Goal: Task Accomplishment & Management: Complete application form

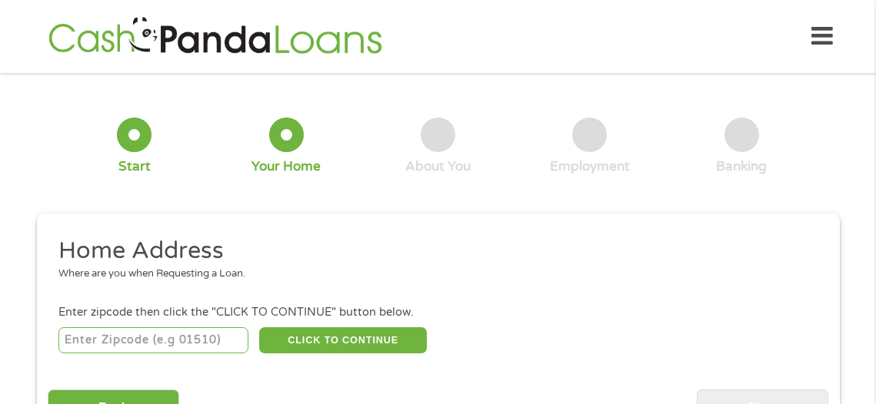
click at [213, 328] on input "number" at bounding box center [153, 341] width 190 height 26
type input "30052"
select select "[US_STATE]"
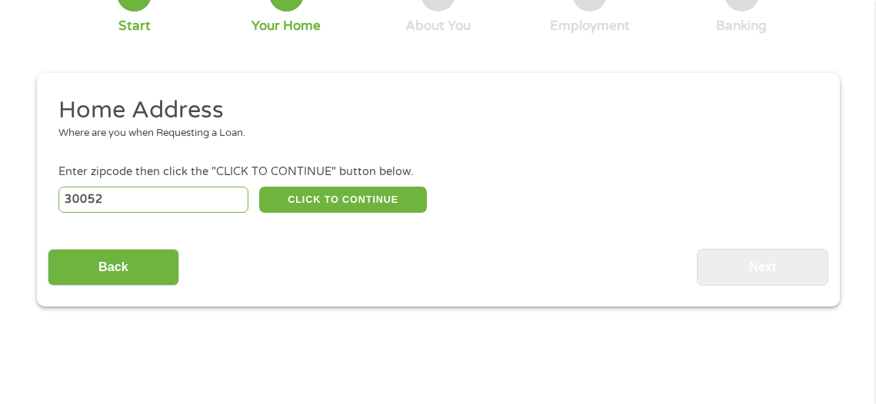
scroll to position [154, 0]
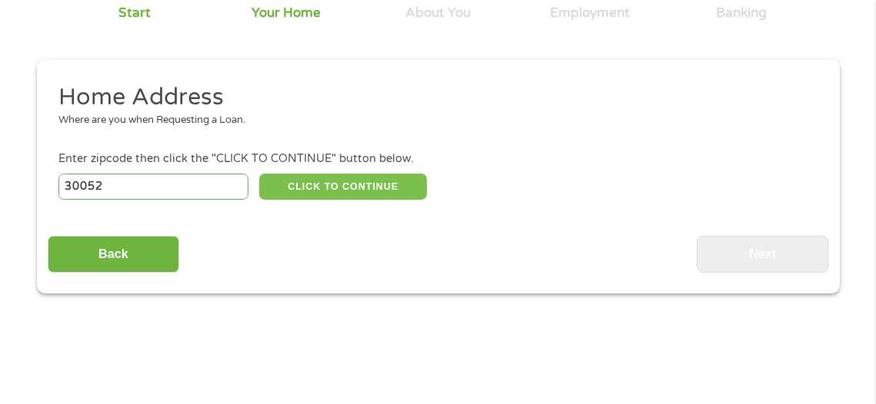
click at [364, 174] on button "CLICK TO CONTINUE" at bounding box center [343, 187] width 168 height 26
type input "30052"
type input "[GEOGRAPHIC_DATA]"
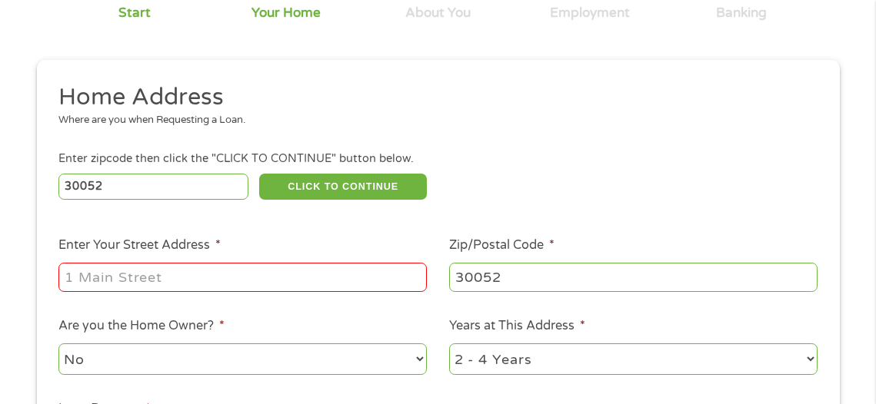
click at [297, 264] on input "Enter Your Street Address *" at bounding box center [242, 277] width 368 height 29
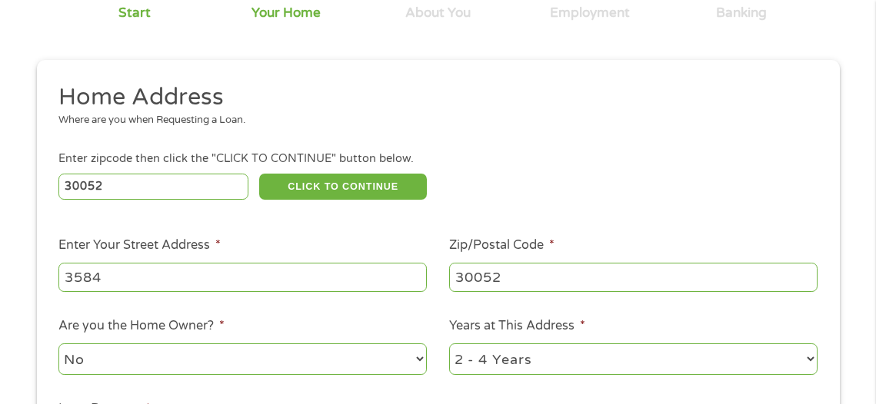
type input "[STREET_ADDRESS]"
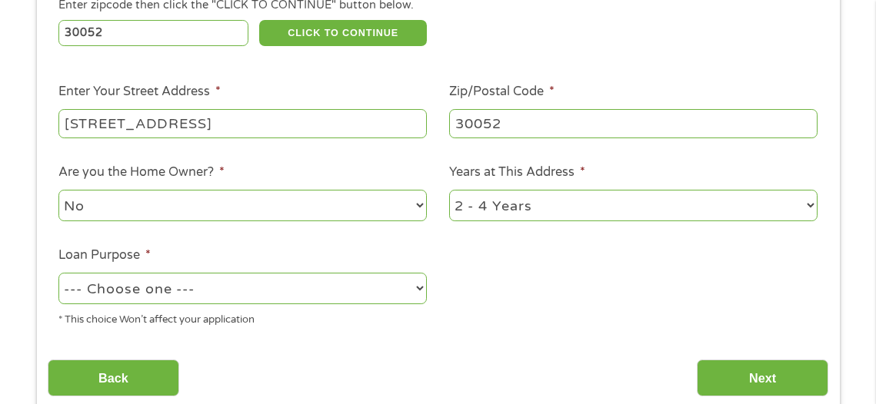
click at [230, 289] on select "--- Choose one --- Pay Bills Debt Consolidation Home Improvement Major Purchase…" at bounding box center [242, 289] width 368 height 32
select select "shorttermcash"
click at [58, 273] on select "--- Choose one --- Pay Bills Debt Consolidation Home Improvement Major Purchase…" at bounding box center [242, 289] width 368 height 32
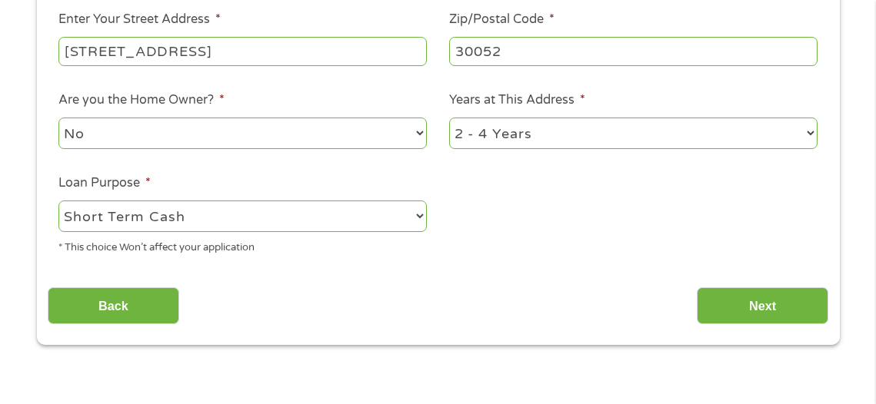
scroll to position [461, 0]
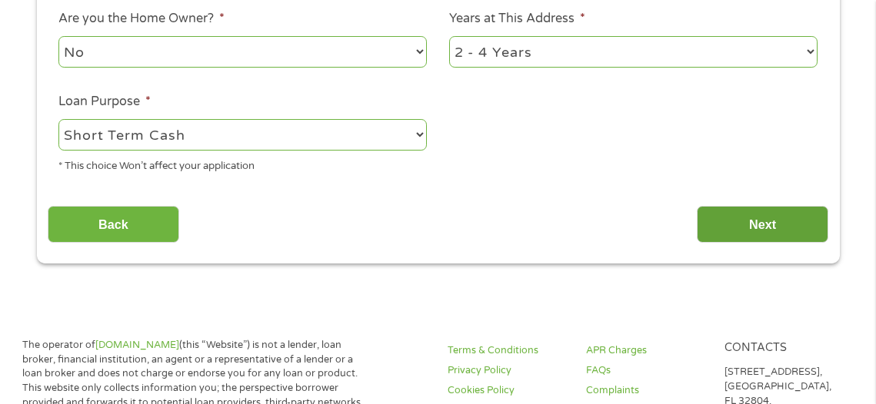
click at [774, 231] on input "Next" at bounding box center [762, 225] width 131 height 38
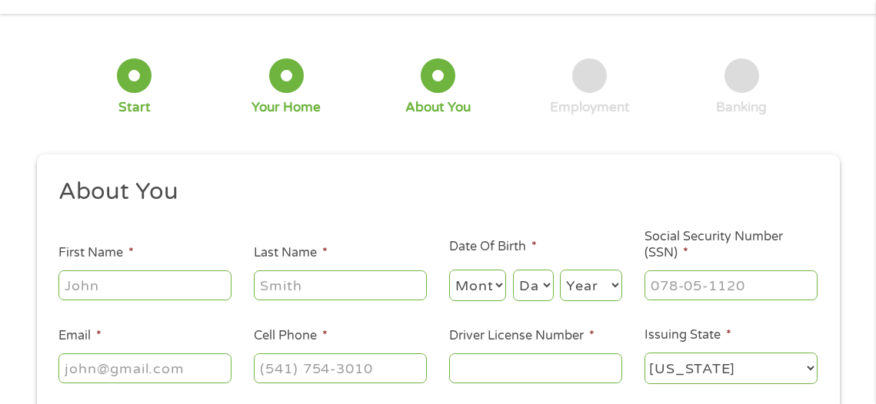
scroll to position [77, 0]
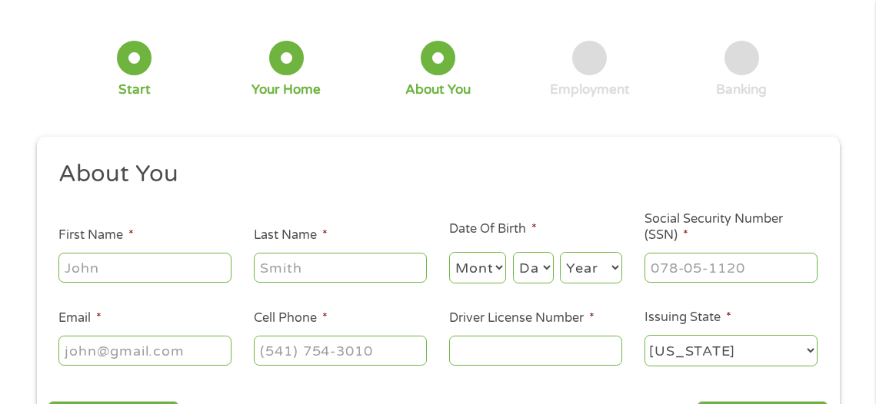
click at [201, 264] on input "First Name *" at bounding box center [144, 267] width 173 height 29
type input "[PERSON_NAME]"
type input "[EMAIL_ADDRESS][DOMAIN_NAME]"
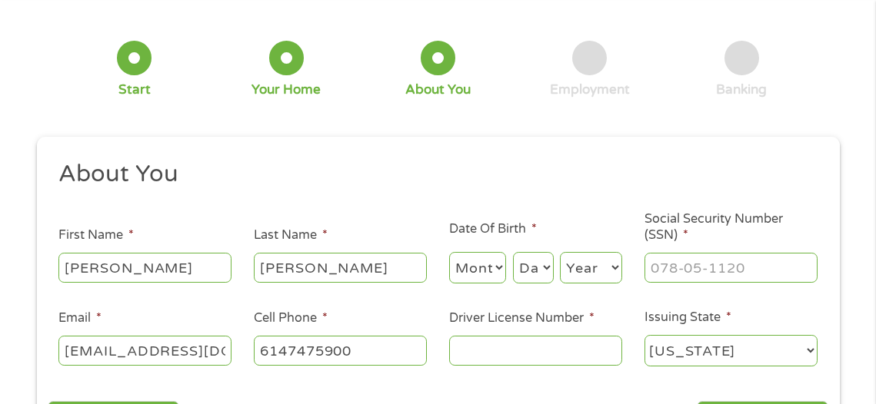
type input "[PHONE_NUMBER]"
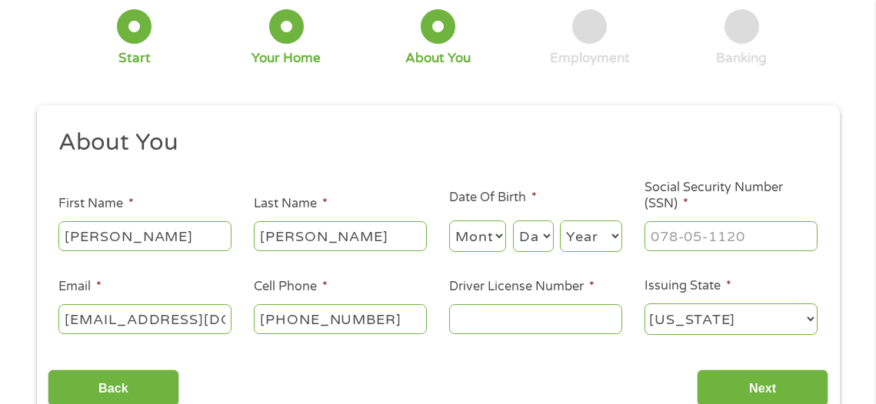
scroll to position [154, 0]
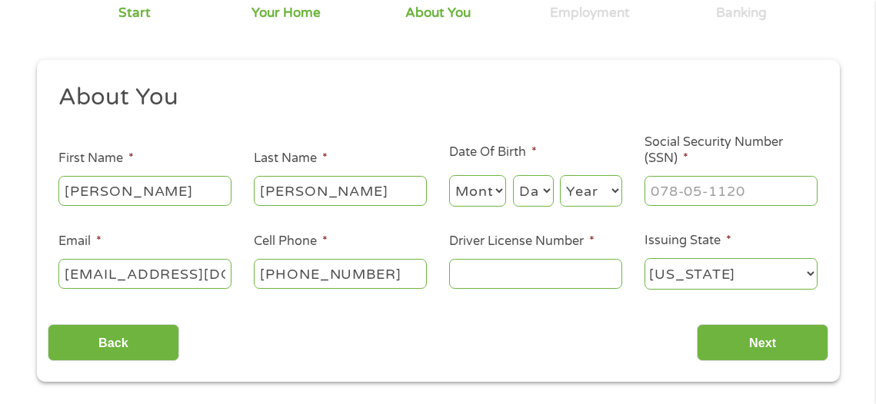
click at [464, 185] on select "Month 1 2 3 4 5 6 7 8 9 10 11 12" at bounding box center [478, 191] width 58 height 32
click at [484, 198] on div "Month Month 1 2 3 4 5 6 7 8 9 10 11 12" at bounding box center [478, 191] width 58 height 37
click at [487, 183] on select "Month 1 2 3 4 5 6 7 8 9 10 11 12" at bounding box center [478, 191] width 58 height 32
select select "12"
click at [449, 175] on select "Month 1 2 3 4 5 6 7 8 9 10 11 12" at bounding box center [478, 191] width 58 height 32
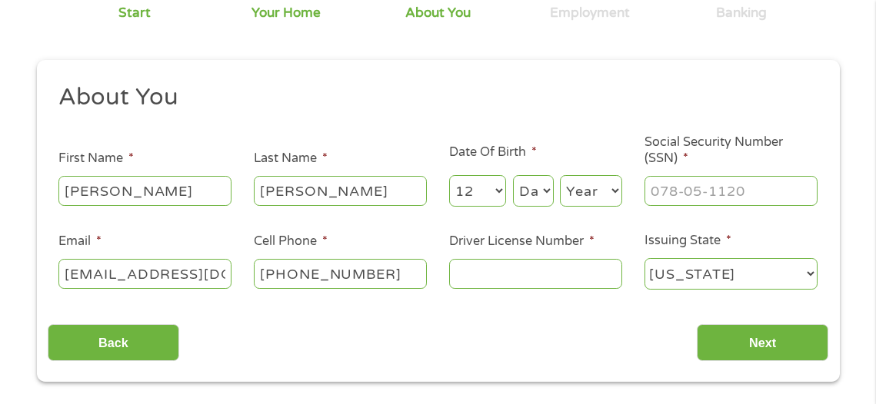
click at [542, 183] on select "Day 1 2 3 4 5 6 7 8 9 10 11 12 13 14 15 16 17 18 19 20 21 22 23 24 25 26 27 28 …" at bounding box center [533, 191] width 41 height 32
select select "28"
click at [513, 175] on select "Day 1 2 3 4 5 6 7 8 9 10 11 12 13 14 15 16 17 18 19 20 21 22 23 24 25 26 27 28 …" at bounding box center [533, 191] width 41 height 32
click at [610, 184] on select "Year [DATE] 2006 2005 2004 2003 2002 2001 2000 1999 1998 1997 1996 1995 1994 19…" at bounding box center [591, 191] width 62 height 32
select select "1985"
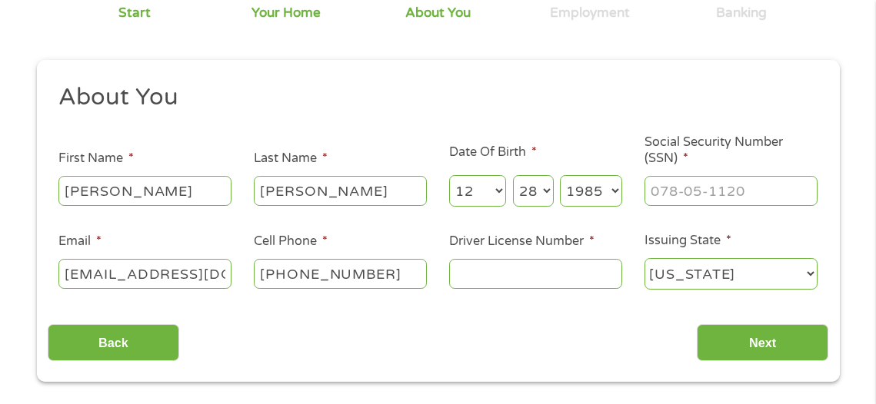
click at [560, 175] on select "Year [DATE] 2006 2005 2004 2003 2002 2001 2000 1999 1998 1997 1996 1995 1994 19…" at bounding box center [591, 191] width 62 height 32
click at [671, 181] on input "___-__-____" at bounding box center [730, 190] width 173 height 29
click at [650, 183] on input "___-__-____" at bounding box center [730, 190] width 173 height 29
type input "286-86-4490"
click at [599, 259] on input "Driver License Number *" at bounding box center [535, 273] width 173 height 29
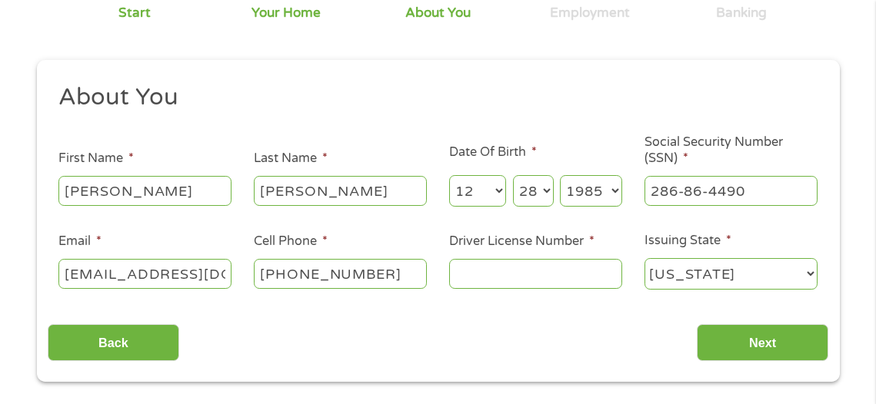
click at [534, 265] on input "Driver License Number *" at bounding box center [535, 273] width 173 height 29
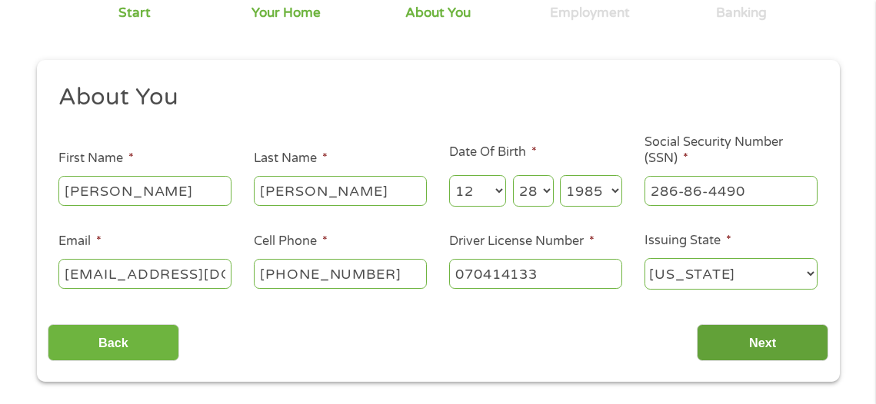
type input "070414133"
click at [748, 329] on input "Next" at bounding box center [762, 343] width 131 height 38
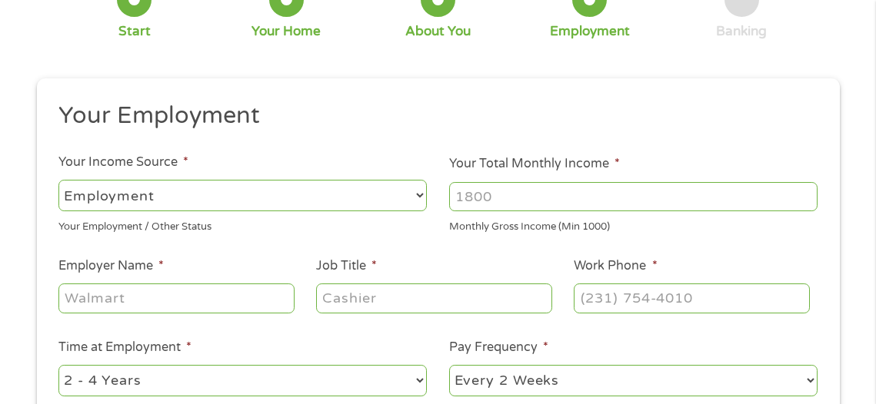
scroll to position [231, 0]
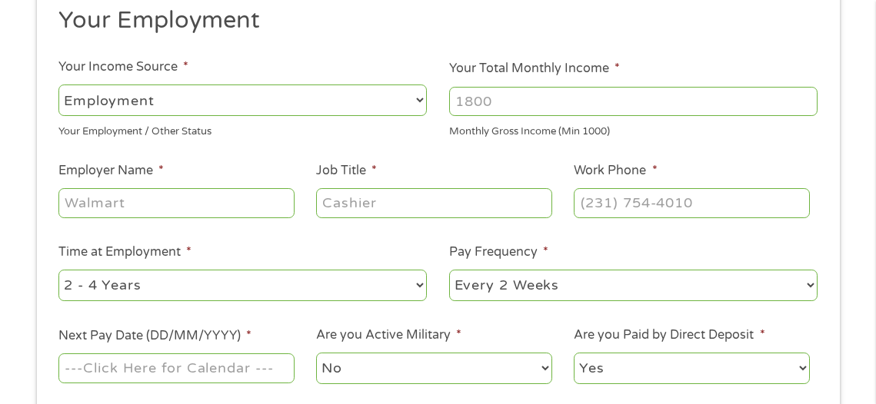
click at [541, 101] on input "Your Total Monthly Income *" at bounding box center [633, 101] width 368 height 29
type input "10000"
click at [373, 191] on input "Job Title *" at bounding box center [433, 202] width 235 height 29
type input "Sr Project Manager"
click at [152, 188] on input "Employer Name *" at bounding box center [175, 202] width 235 height 29
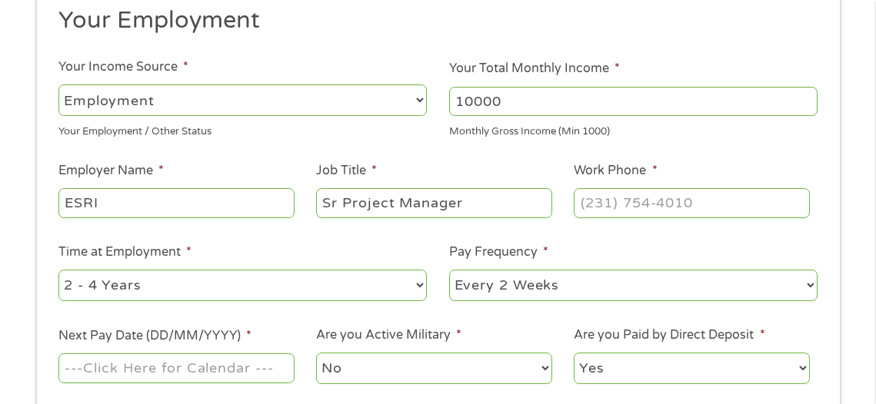
type input "ESRI"
click at [614, 188] on input "(___) ___-____" at bounding box center [691, 202] width 235 height 29
click at [588, 199] on input "(___) ___-____" at bounding box center [691, 202] width 235 height 29
type input "[PHONE_NUMBER]"
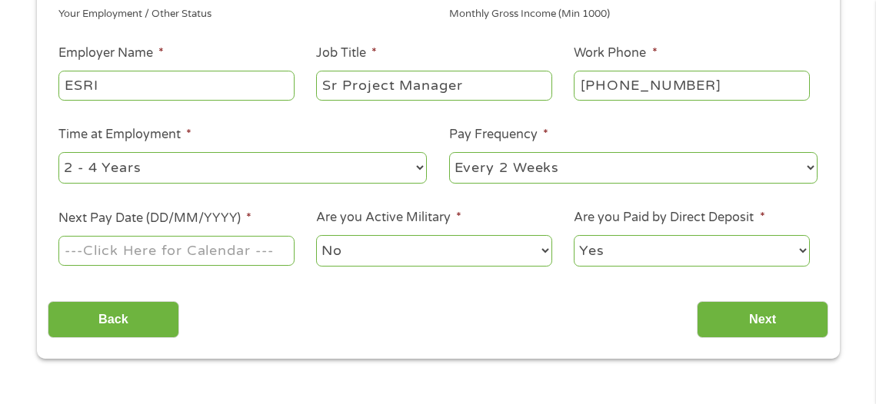
scroll to position [384, 0]
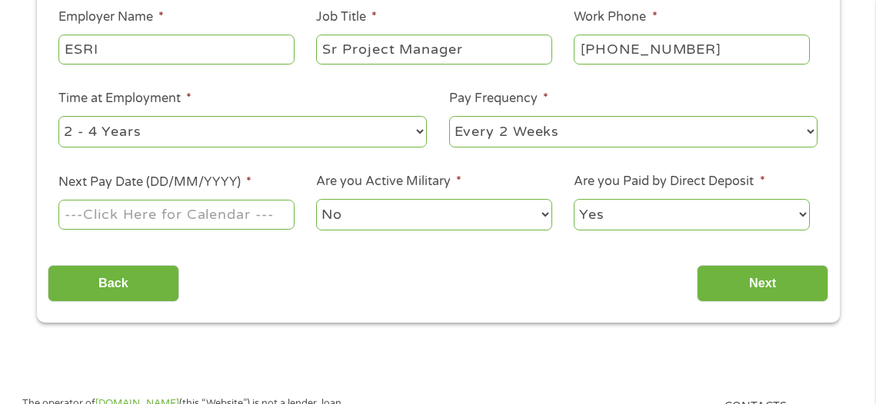
click at [491, 203] on select "No Yes" at bounding box center [433, 215] width 235 height 32
click at [515, 152] on ul "Your Employment Your Income Source * --- Choose one --- Employment [DEMOGRAPHIC…" at bounding box center [438, 48] width 780 height 393
click at [223, 202] on input "Next Pay Date (DD/MM/YYYY) *" at bounding box center [175, 214] width 235 height 29
type input "[DATE]"
click at [433, 323] on section "1 Start 2 Your Home 3 About You 4 Employment 5 Banking 6 This field is hidden w…" at bounding box center [438, 28] width 876 height 657
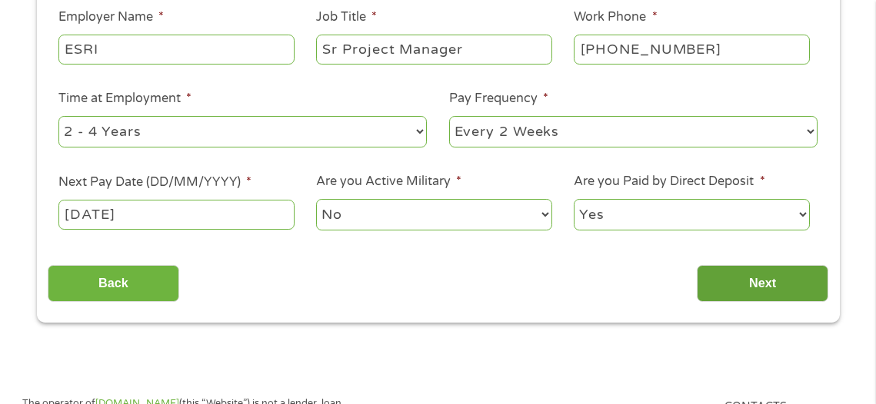
click at [810, 268] on input "Next" at bounding box center [762, 284] width 131 height 38
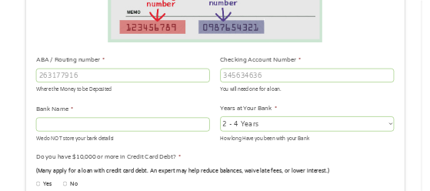
scroll to position [461, 0]
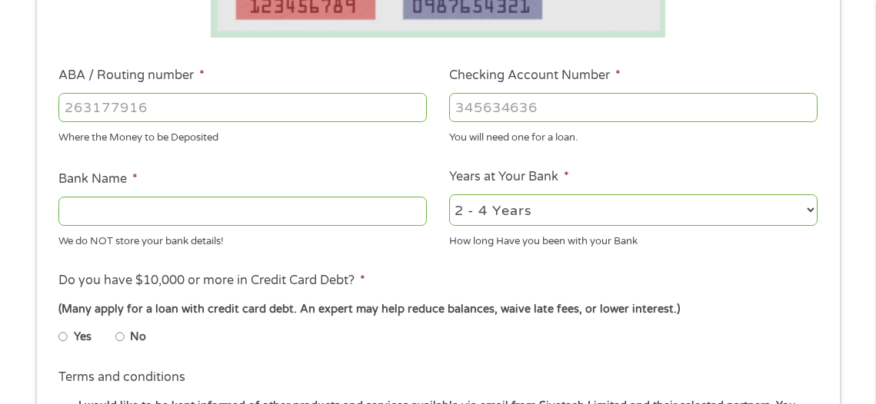
click at [521, 113] on div at bounding box center [633, 107] width 368 height 35
click at [524, 101] on input "Checking Account Number *" at bounding box center [633, 107] width 368 height 29
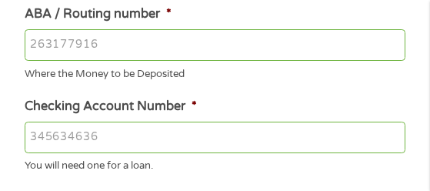
scroll to position [381, 0]
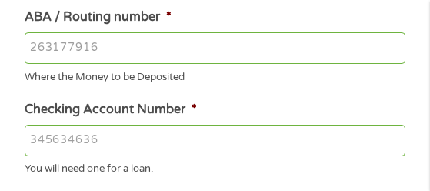
click at [120, 125] on input "Checking Account Number *" at bounding box center [215, 141] width 380 height 32
type input "809304097"
type input "c"
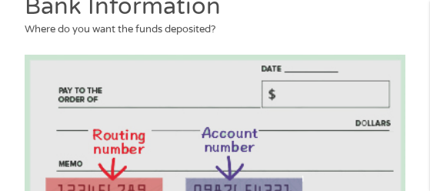
scroll to position [228, 0]
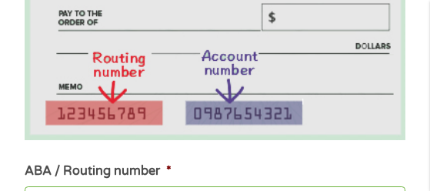
type input "Chase"
type input "061092387"
type input "[PERSON_NAME] [PERSON_NAME] BANK NA"
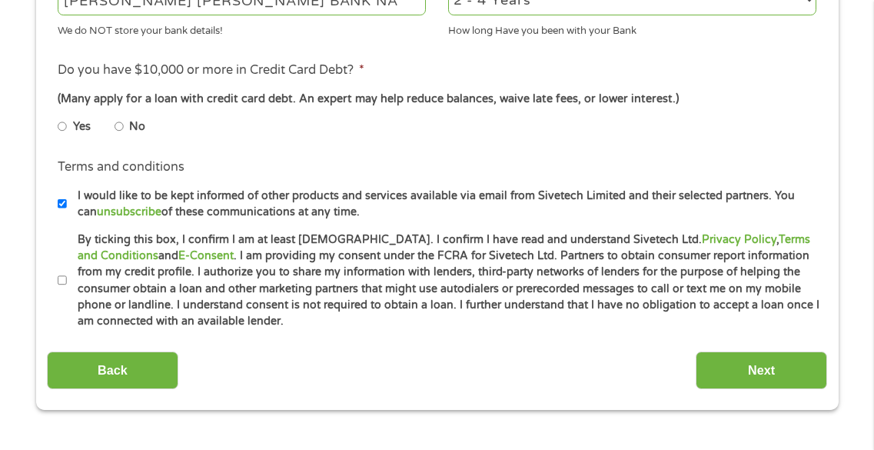
scroll to position [609, 0]
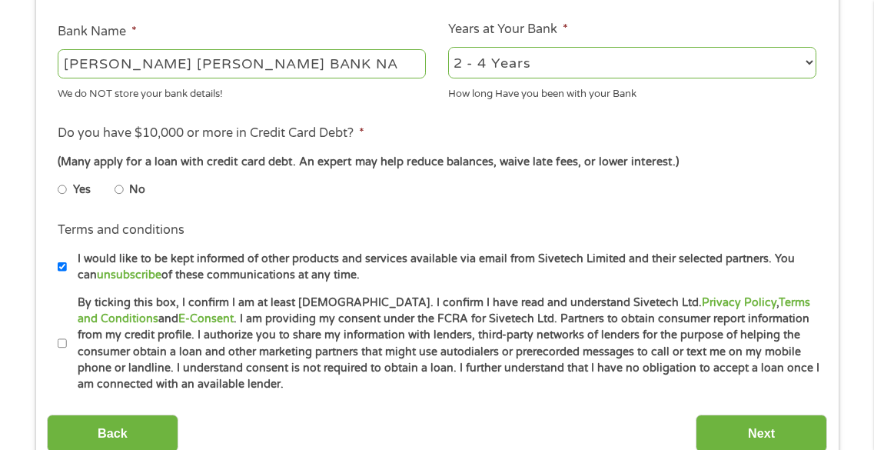
type input "061092387"
click at [118, 179] on input "No" at bounding box center [119, 190] width 9 height 25
radio input "true"
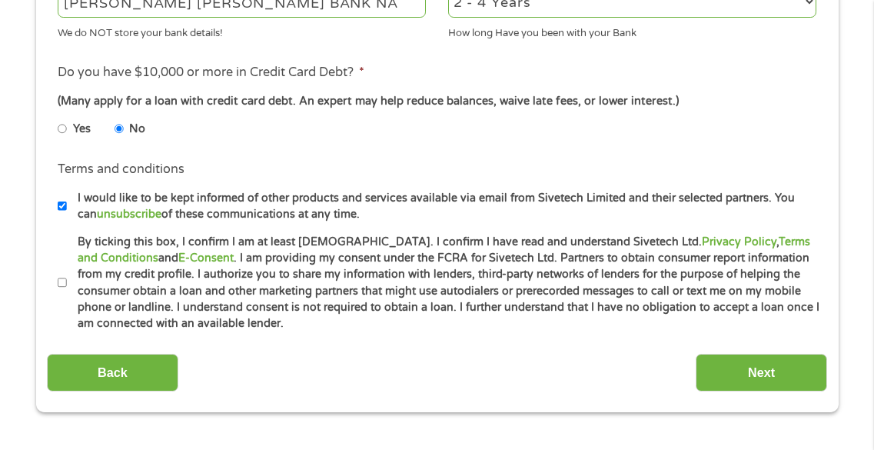
scroll to position [686, 0]
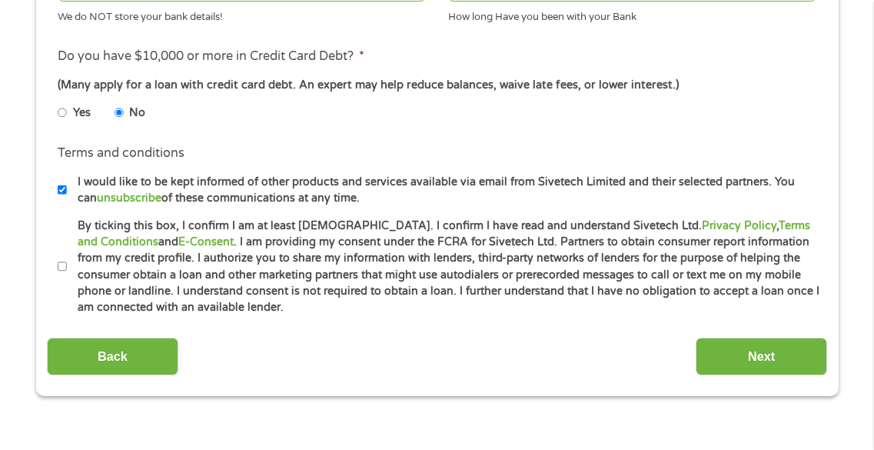
click at [57, 254] on li "Terms and conditions * By ticking this box, I confirm I am at least [DEMOGRAPHI…" at bounding box center [437, 267] width 780 height 98
click at [69, 257] on label "By ticking this box, I confirm I am at least [DEMOGRAPHIC_DATA]. I confirm I ha…" at bounding box center [444, 267] width 754 height 98
click at [67, 257] on input "By ticking this box, I confirm I am at least [DEMOGRAPHIC_DATA]. I confirm I ha…" at bounding box center [62, 266] width 9 height 25
checkbox input "true"
click at [63, 184] on input "I would like to be kept informed of other products and services available via e…" at bounding box center [62, 190] width 9 height 25
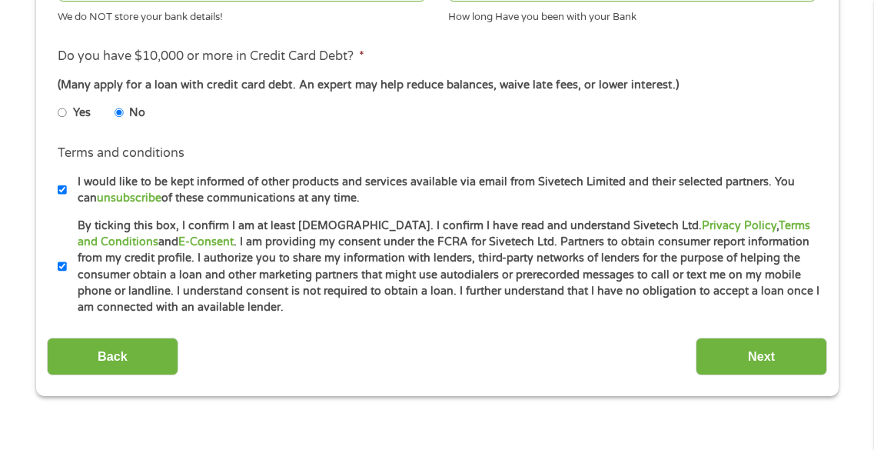
checkbox input "false"
click at [792, 356] on input "Next" at bounding box center [761, 357] width 131 height 38
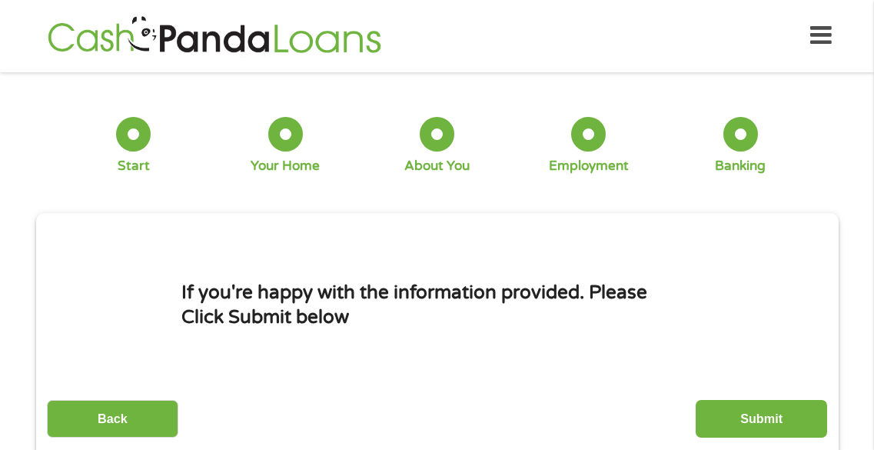
scroll to position [0, 0]
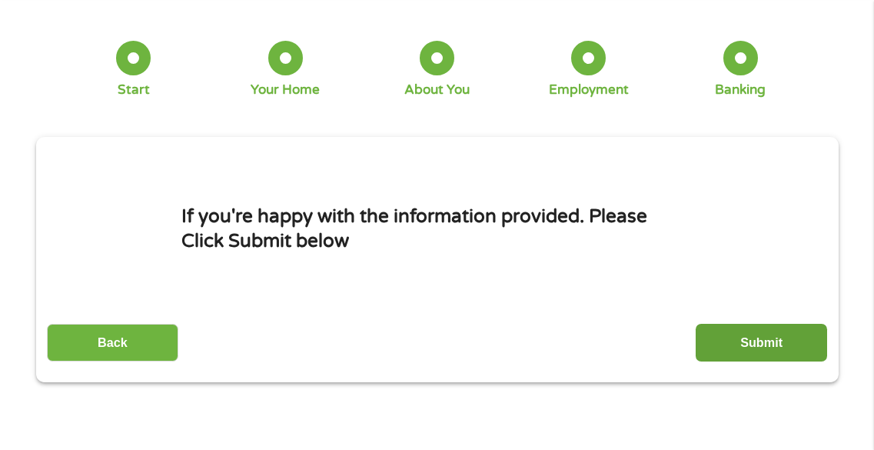
click at [795, 334] on input "Submit" at bounding box center [761, 343] width 131 height 38
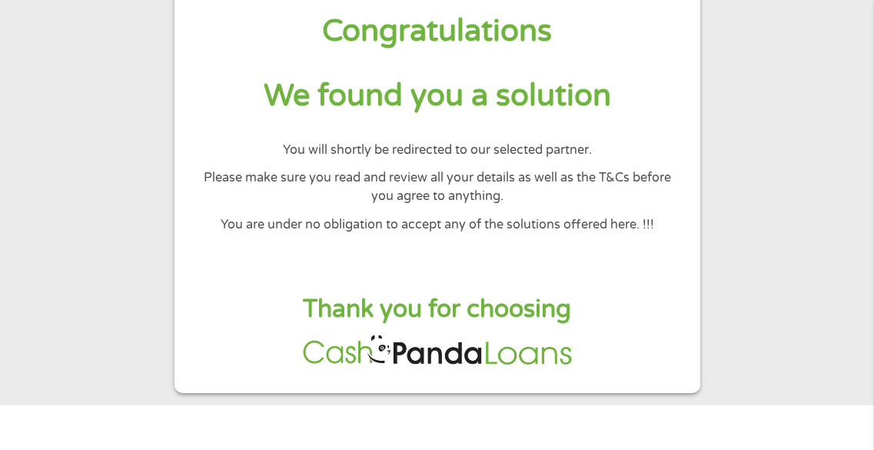
scroll to position [77, 0]
